Goal: Communication & Community: Answer question/provide support

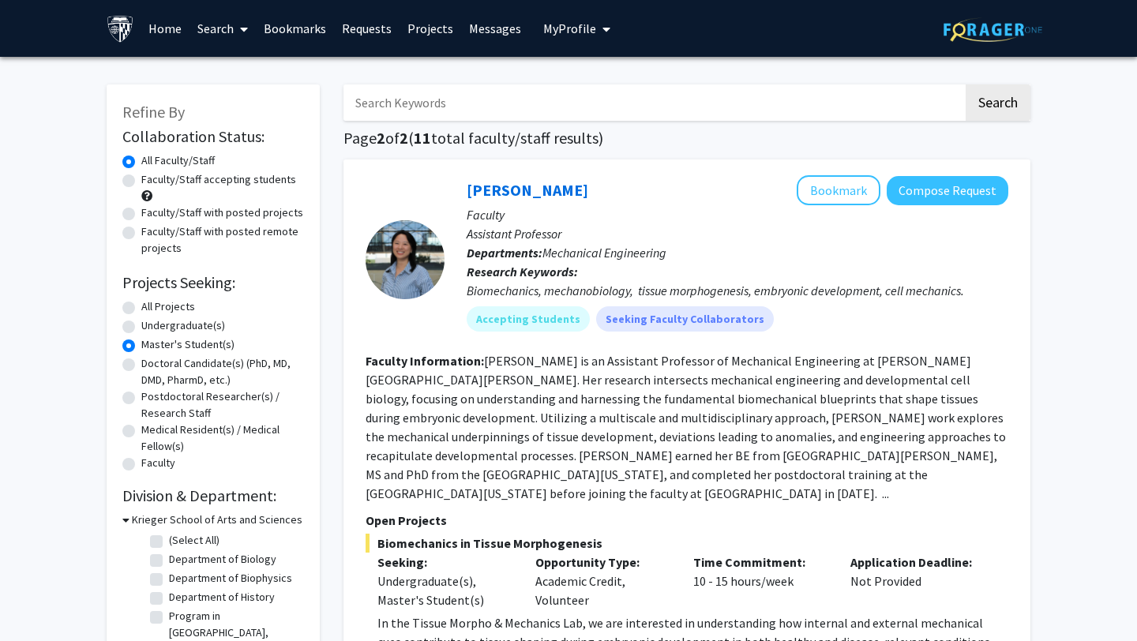
click at [470, 32] on link "Messages" at bounding box center [495, 28] width 68 height 55
click at [482, 32] on link "Messages" at bounding box center [495, 28] width 68 height 55
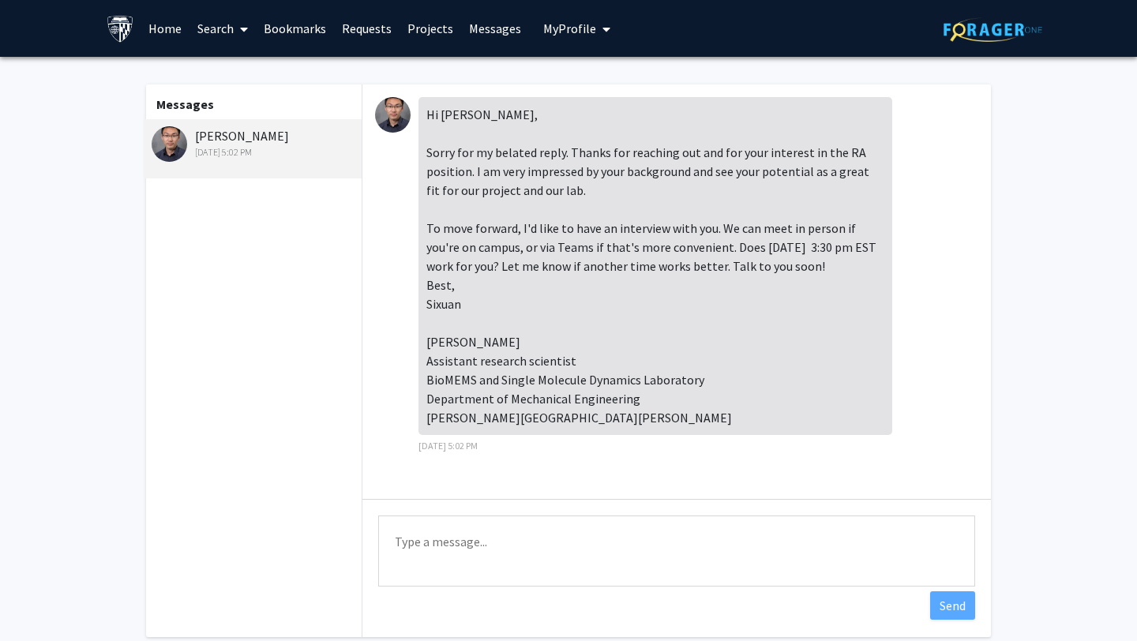
click at [354, 28] on link "Requests" at bounding box center [367, 28] width 66 height 55
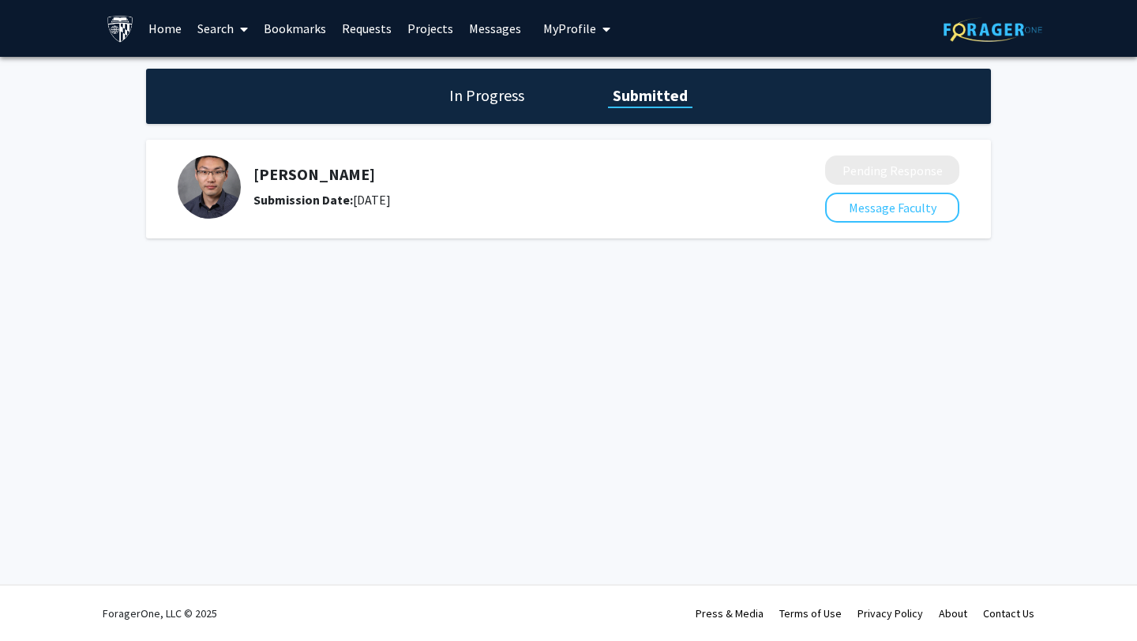
click at [201, 186] on img at bounding box center [209, 187] width 63 height 63
click at [497, 35] on link "Messages" at bounding box center [495, 28] width 68 height 55
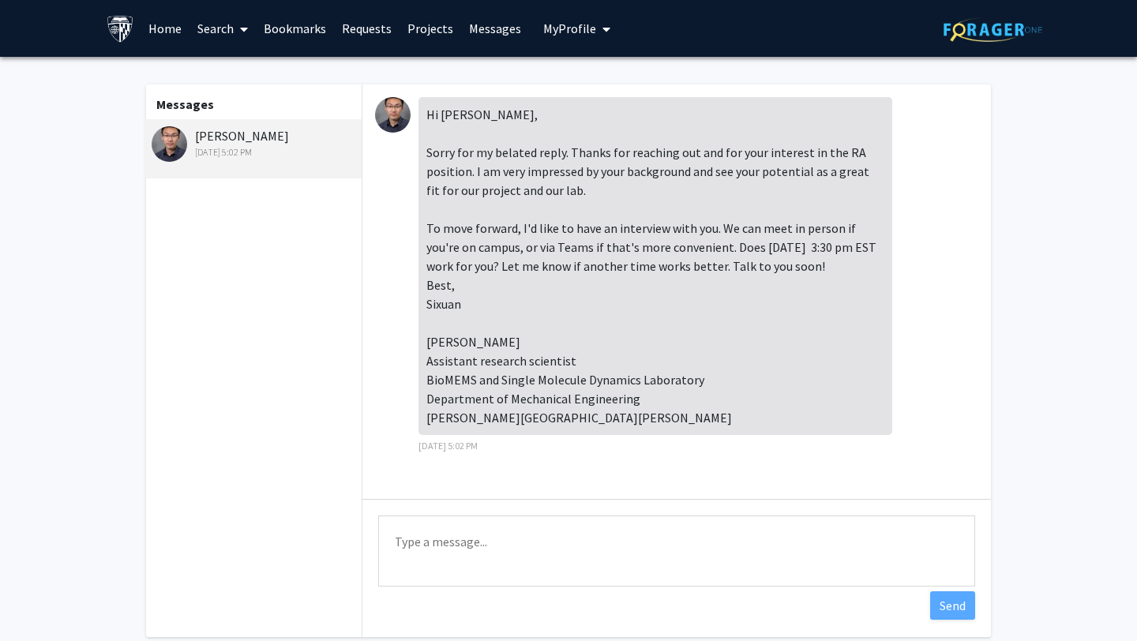
click at [477, 566] on textarea "Type a message" at bounding box center [676, 550] width 597 height 71
click at [463, 551] on textarea "Type a message" at bounding box center [676, 550] width 597 height 71
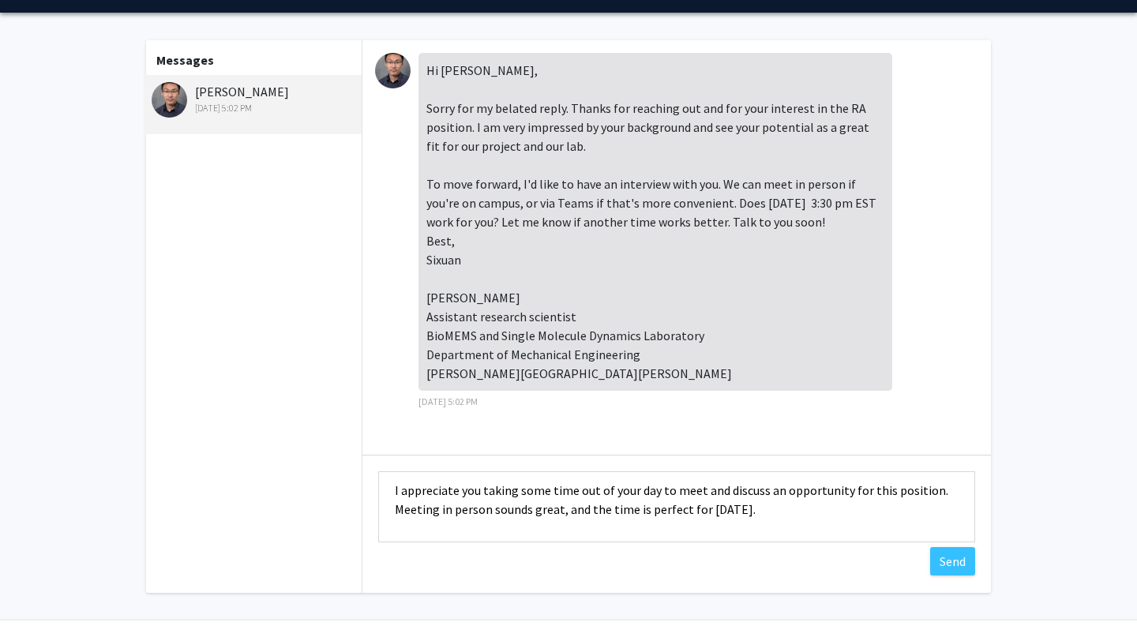
scroll to position [52, 0]
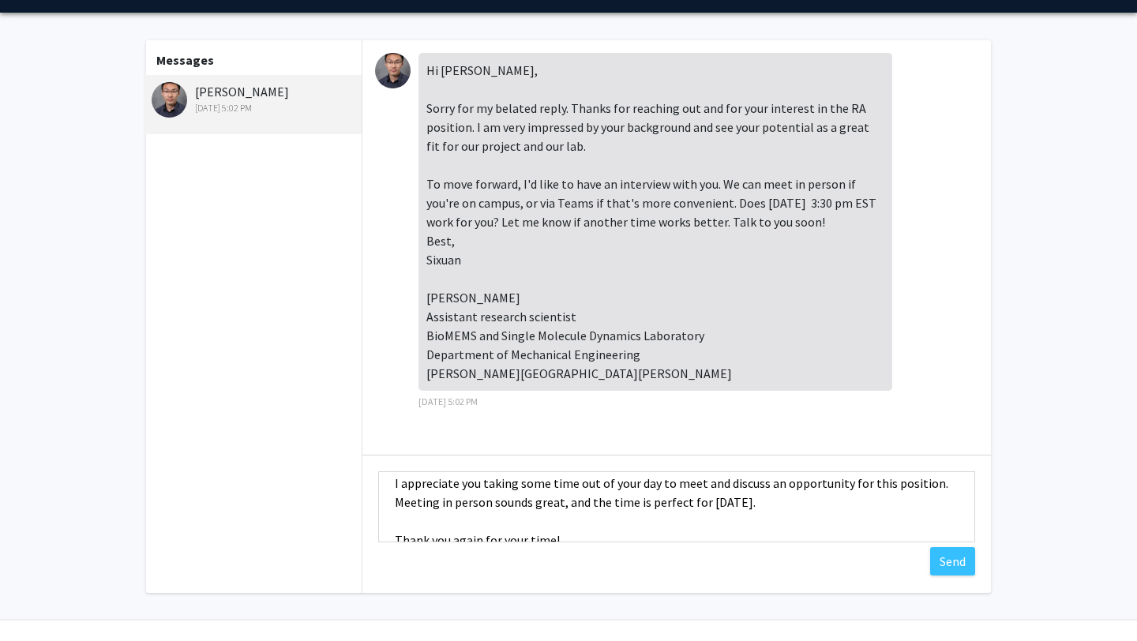
click at [771, 505] on textarea "Good morning Dr. [PERSON_NAME], I appreciate you taking some time out of your d…" at bounding box center [676, 506] width 597 height 71
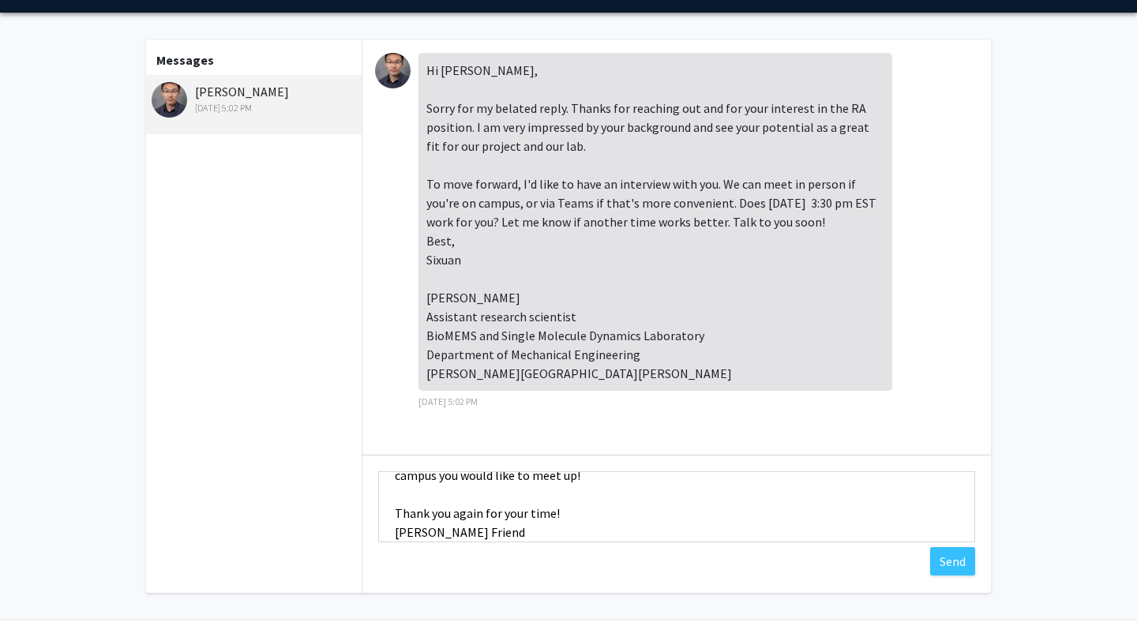
scroll to position [100, 0]
click at [562, 512] on textarea "Good morning Dr. [PERSON_NAME], I appreciate you taking some time out of your d…" at bounding box center [676, 506] width 597 height 71
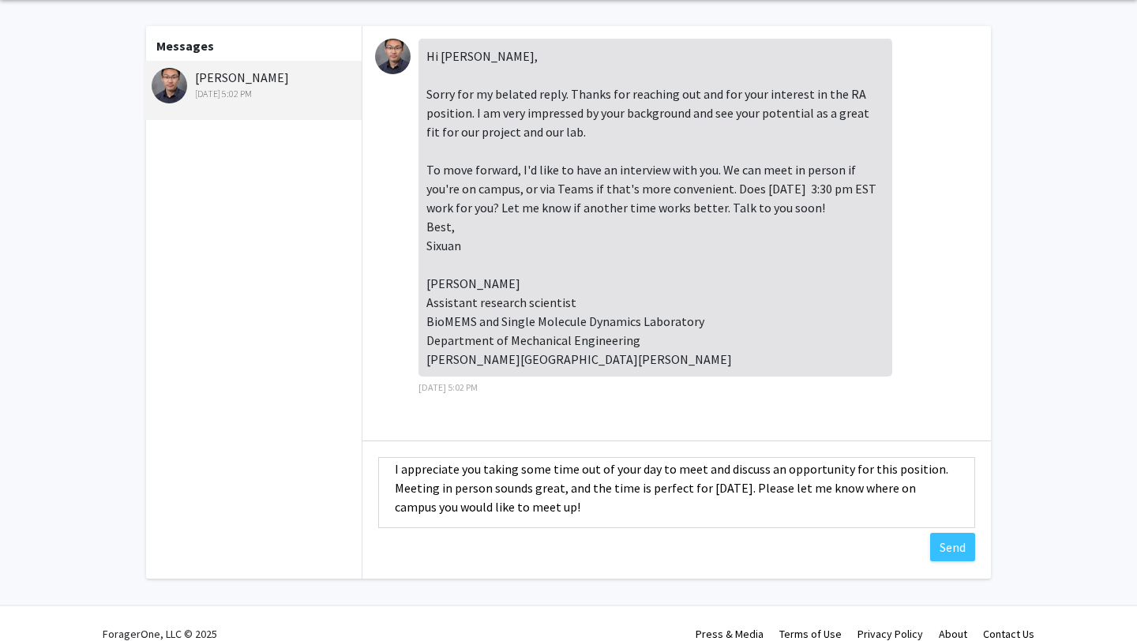
scroll to position [54, 0]
type textarea "Good morning Dr. [PERSON_NAME], I appreciate you taking some time out of your d…"
click at [954, 545] on button "Send" at bounding box center [952, 547] width 45 height 28
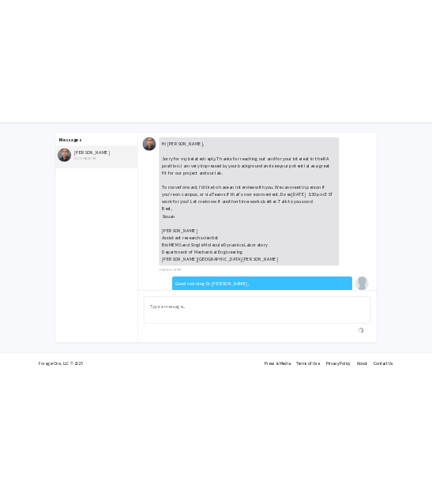
scroll to position [173, 0]
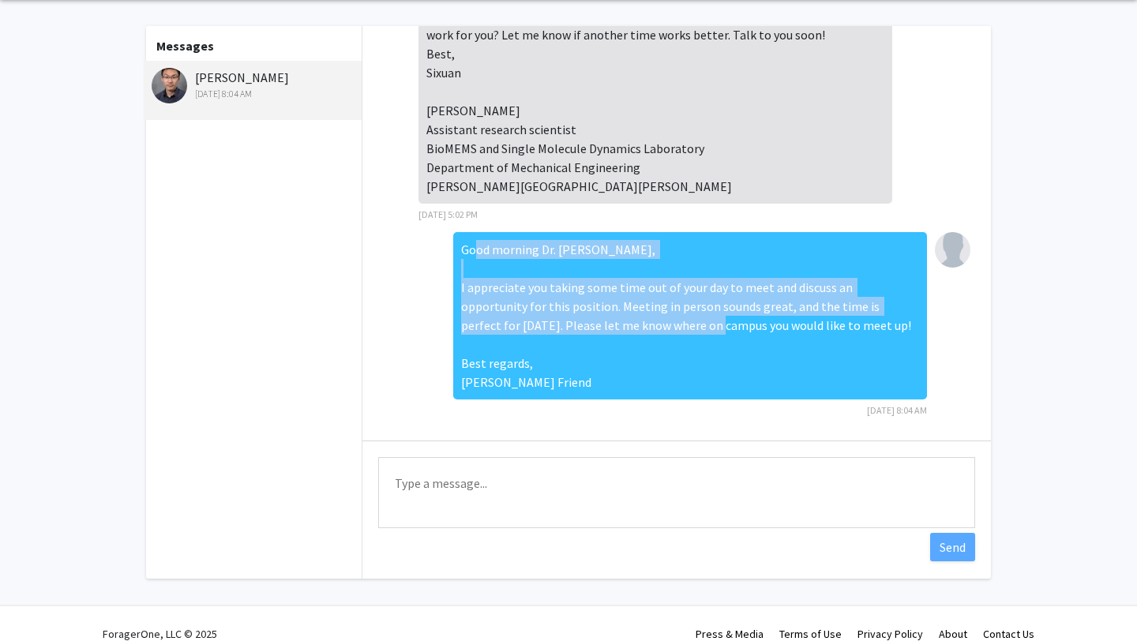
drag, startPoint x: 467, startPoint y: 248, endPoint x: 609, endPoint y: 326, distance: 161.5
click at [609, 326] on div "Good morning Dr. [PERSON_NAME], I appreciate you taking some time out of your d…" at bounding box center [690, 315] width 474 height 167
click at [670, 253] on div "Good morning Dr. [PERSON_NAME], I appreciate you taking some time out of your d…" at bounding box center [690, 315] width 474 height 167
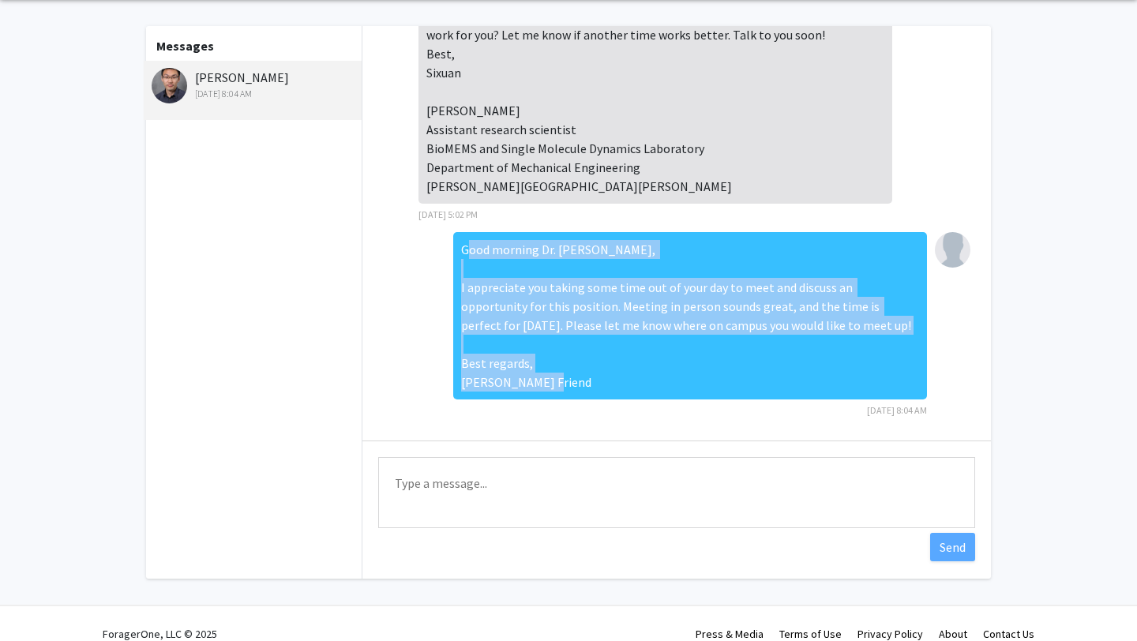
drag, startPoint x: 462, startPoint y: 252, endPoint x: 594, endPoint y: 382, distance: 185.3
click at [594, 382] on div "Good morning Dr. [PERSON_NAME], I appreciate you taking some time out of your d…" at bounding box center [690, 315] width 474 height 167
copy div "Good morning Dr. [PERSON_NAME], I appreciate you taking some time out of your d…"
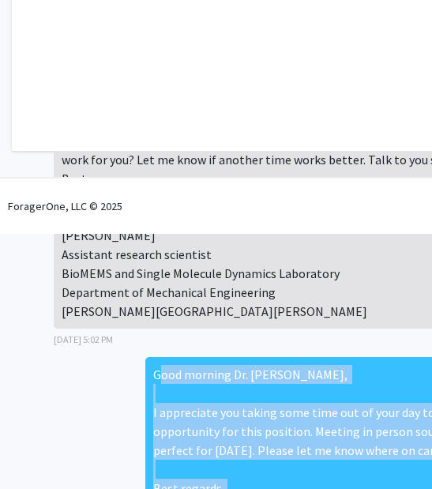
scroll to position [639, 0]
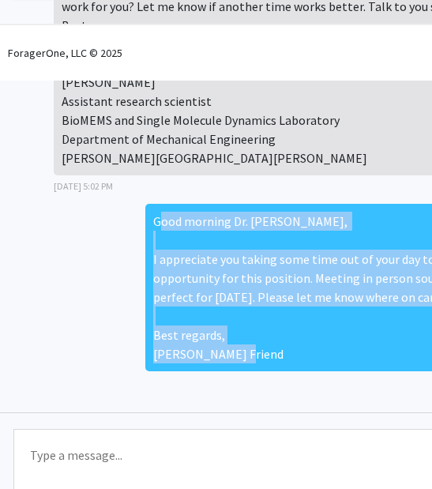
click at [272, 344] on div "Good morning Dr. [PERSON_NAME], I appreciate you taking some time out of your d…" at bounding box center [382, 287] width 474 height 167
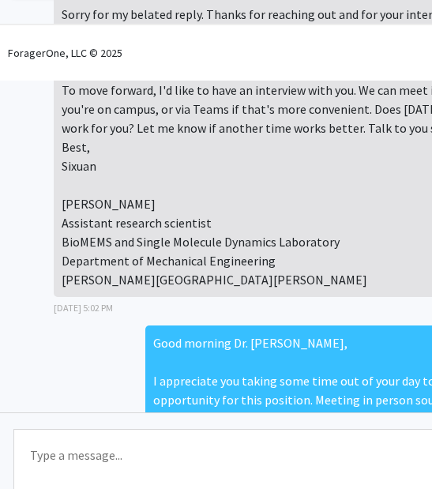
scroll to position [173, 0]
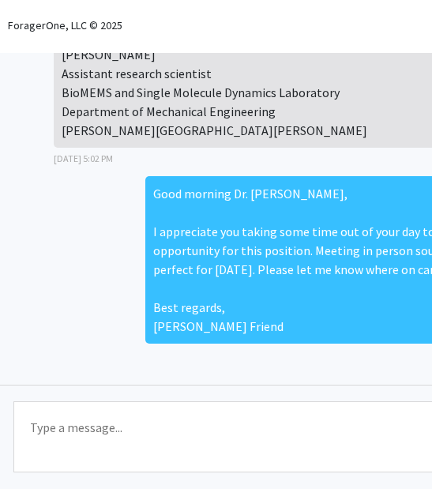
click at [328, 308] on div "Good morning Dr. [PERSON_NAME], I appreciate you taking some time out of your d…" at bounding box center [382, 259] width 474 height 167
drag, startPoint x: 347, startPoint y: 273, endPoint x: 253, endPoint y: 274, distance: 93.9
click at [255, 274] on div "Good morning Dr. [PERSON_NAME], I appreciate you taking some time out of your d…" at bounding box center [382, 259] width 474 height 167
click at [281, 306] on div "Good morning Dr. [PERSON_NAME], I appreciate you taking some time out of your d…" at bounding box center [382, 259] width 474 height 167
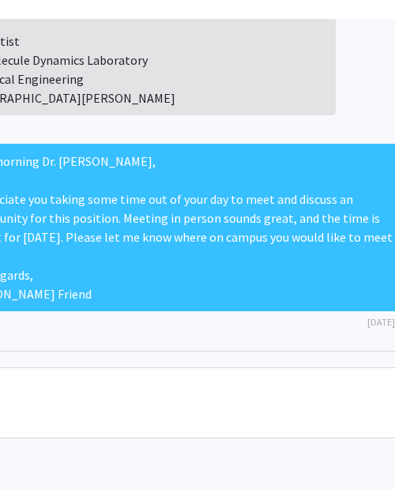
scroll to position [701, 177]
